Goal: Find specific page/section: Find specific page/section

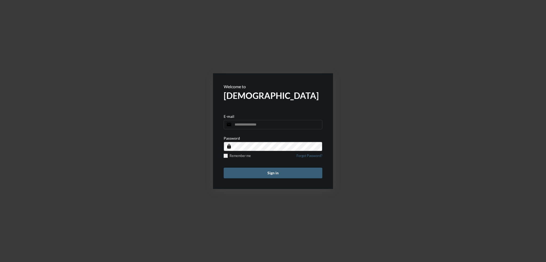
click at [265, 124] on input "email" at bounding box center [273, 124] width 99 height 9
type input "**********"
click at [271, 171] on button "Sign in" at bounding box center [273, 173] width 99 height 11
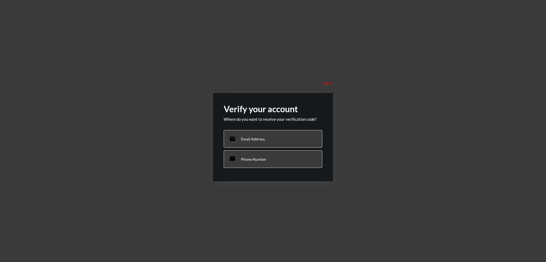
click at [257, 160] on p "Phone Number" at bounding box center [253, 159] width 25 height 5
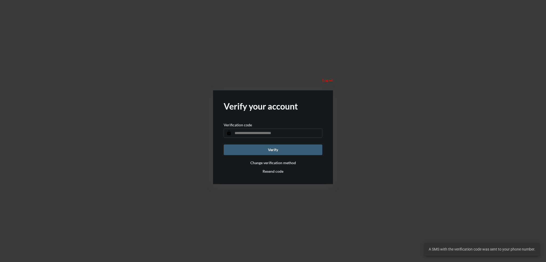
click at [259, 135] on input "text" at bounding box center [273, 132] width 99 height 9
type input "******"
click at [267, 149] on button "Verify" at bounding box center [273, 149] width 99 height 11
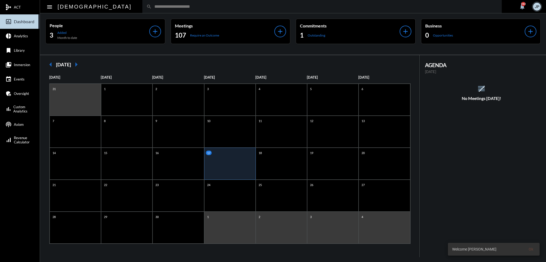
click at [22, 38] on span "Analytics" at bounding box center [21, 36] width 14 height 4
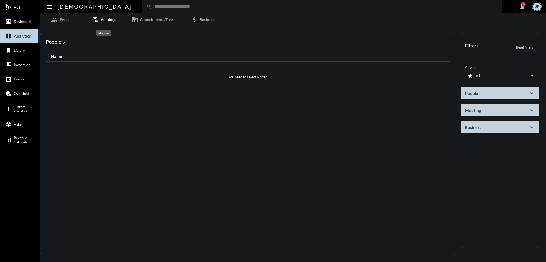
click at [102, 19] on span "Meetings" at bounding box center [108, 20] width 16 height 4
select select
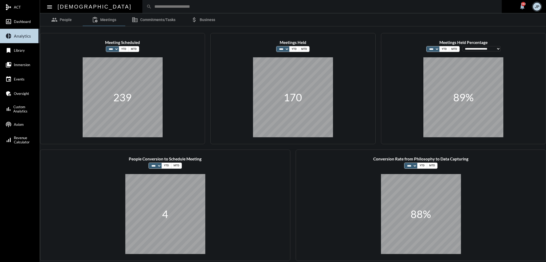
click at [18, 63] on span "Immersion" at bounding box center [22, 65] width 16 height 4
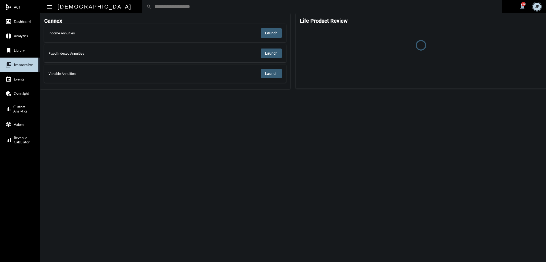
click at [15, 36] on span "Analytics" at bounding box center [21, 36] width 14 height 4
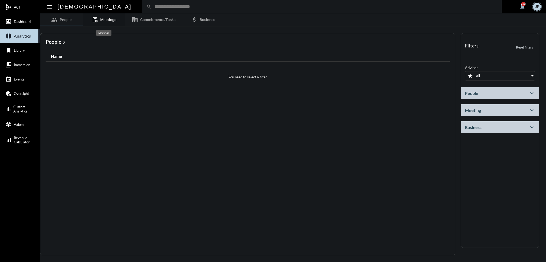
click at [107, 19] on span "Meetings" at bounding box center [108, 20] width 16 height 4
select select
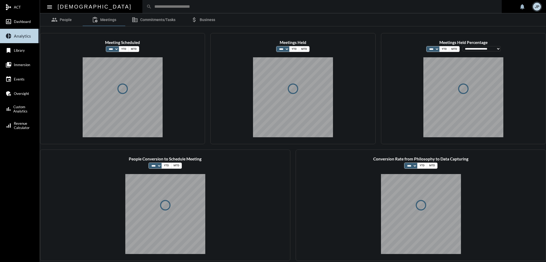
select select
